Goal: Transaction & Acquisition: Purchase product/service

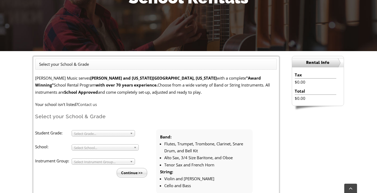
scroll to position [98, 0]
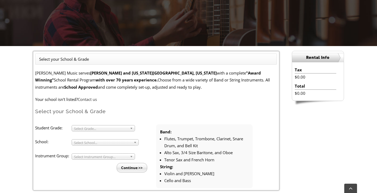
click at [88, 127] on span "Select Grade..." at bounding box center [101, 128] width 54 height 6
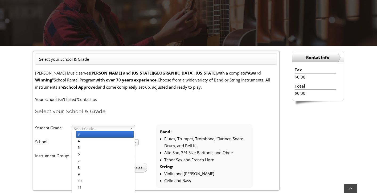
click at [88, 134] on li "3" at bounding box center [104, 134] width 57 height 7
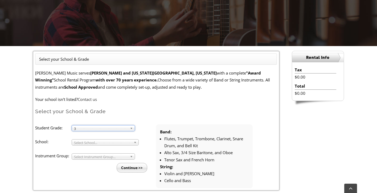
click at [89, 141] on span "Select School..." at bounding box center [102, 142] width 57 height 6
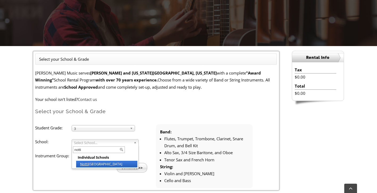
type input "notti"
click at [95, 161] on li "Notti ngham Elementary" at bounding box center [106, 164] width 61 height 7
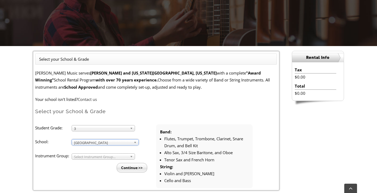
click at [96, 157] on span "Select Instrument Group..." at bounding box center [101, 156] width 54 height 6
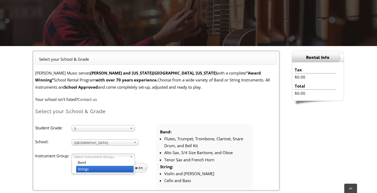
click at [96, 169] on li "Strings" at bounding box center [104, 169] width 57 height 7
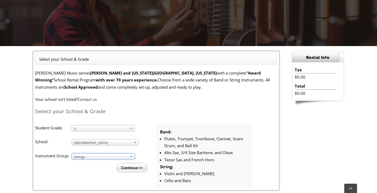
click at [135, 168] on input "Continue >>" at bounding box center [132, 168] width 31 height 10
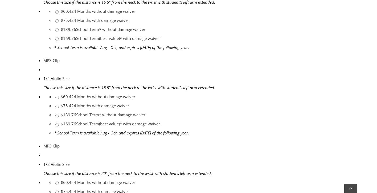
scroll to position [387, 0]
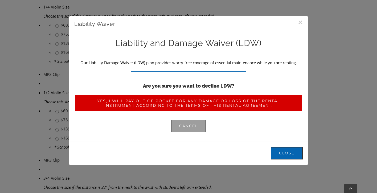
click at [115, 102] on span "Yes, I will pay out of pocket for any damage or loss of the rental instrument a…" at bounding box center [188, 103] width 212 height 9
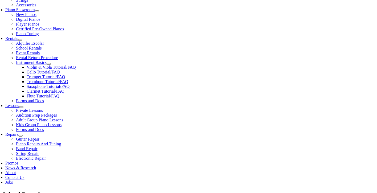
scroll to position [157, 0]
checkbox input"] "true"
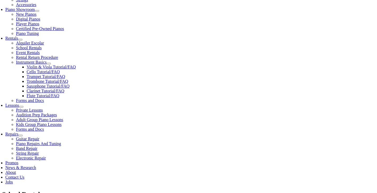
checkbox input"] "true"
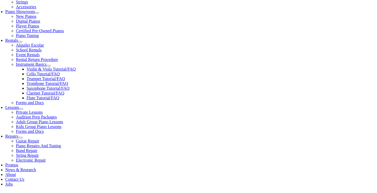
scroll to position [162, 0]
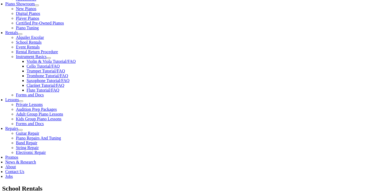
type input "Br"
type input "1"
type input "Brynn"
type input "[PERSON_NAME]"
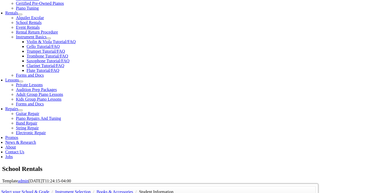
scroll to position [182, 0]
type input "26605808"
type input "Oxforf Area School district"
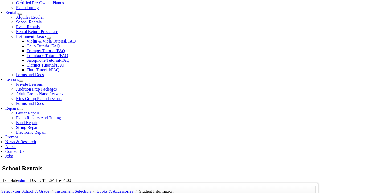
type input "10/23/1983"
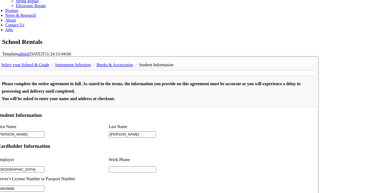
scroll to position [313, 0]
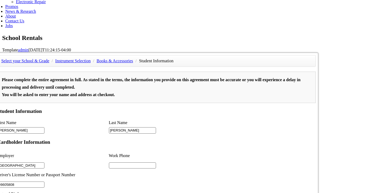
type input "2"
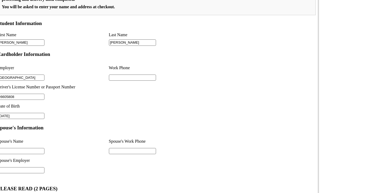
scroll to position [356, 0]
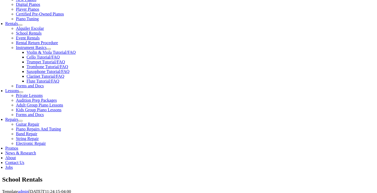
scroll to position [188, 0]
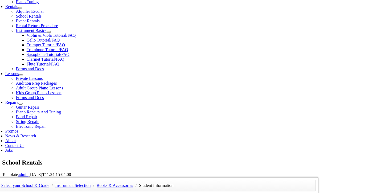
type input "Kevin"
type input "4846788588"
type input "4846550618"
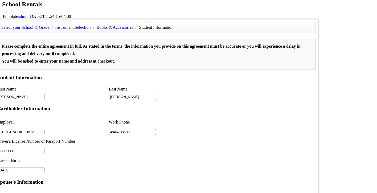
scroll to position [358, 0]
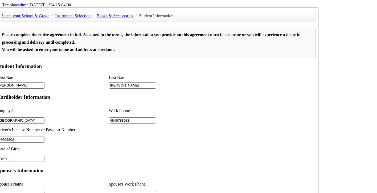
type input "MesoScale"
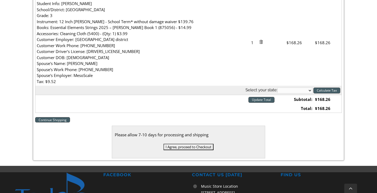
scroll to position [184, 0]
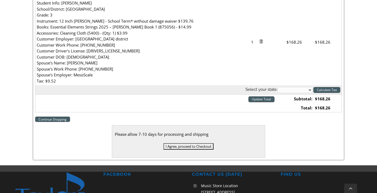
click at [188, 146] on input "I Agree, proceed to Checkout" at bounding box center [188, 146] width 50 height 6
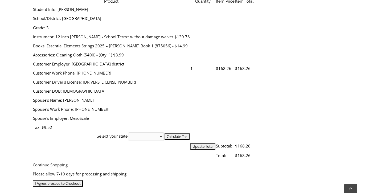
scroll to position [221, 0]
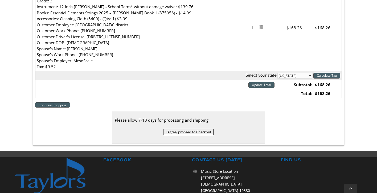
click at [297, 68] on td "$168.26" at bounding box center [299, 27] width 28 height 87
select select "PA"
click at [319, 73] on input "Calculate Tax" at bounding box center [326, 76] width 27 height 6
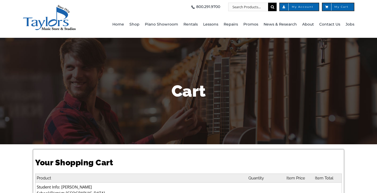
select select "PA"
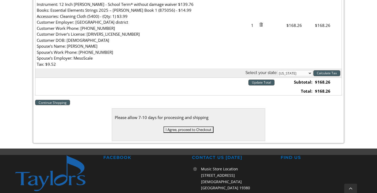
scroll to position [239, 0]
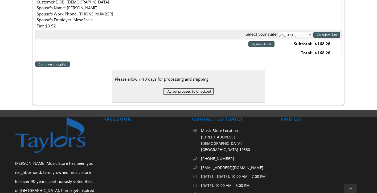
click at [202, 90] on input "I Agree, proceed to Checkout" at bounding box center [188, 91] width 50 height 6
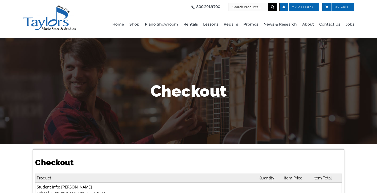
select select
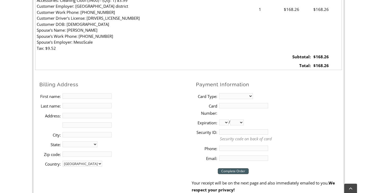
scroll to position [217, 0]
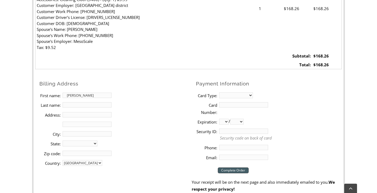
type input "[PERSON_NAME]"
type input "[STREET_ADDRESS]"
type input "Oxforf"
select select "PA"
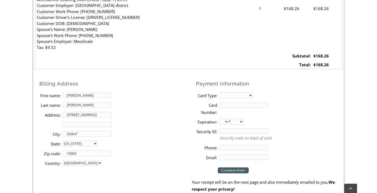
type input "19363"
select select "visa"
click at [231, 103] on input "Card Number:" at bounding box center [243, 104] width 49 height 5
type input "[CREDIT_CARD_NUMBER]"
select select "09"
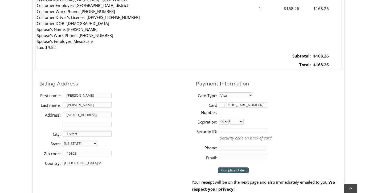
select select "2027"
click at [238, 128] on input "Security ID:" at bounding box center [243, 130] width 49 height 5
type input "550"
type input "4846788588"
type input "[PERSON_NAME][EMAIL_ADDRESS][DOMAIN_NAME]"
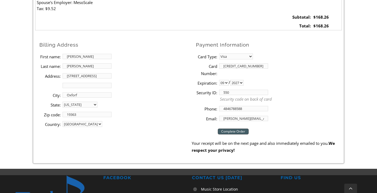
scroll to position [270, 0]
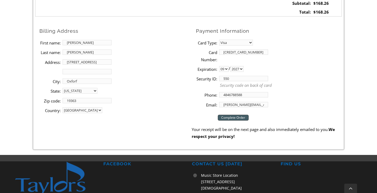
click at [238, 115] on input "Complete Order" at bounding box center [233, 118] width 31 height 6
